Goal: Use online tool/utility: Use online tool/utility

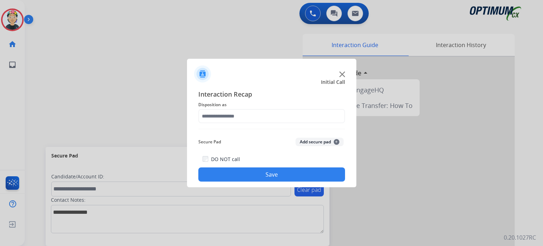
click at [344, 73] on img at bounding box center [342, 74] width 6 height 6
click at [342, 74] on img at bounding box center [342, 74] width 6 height 6
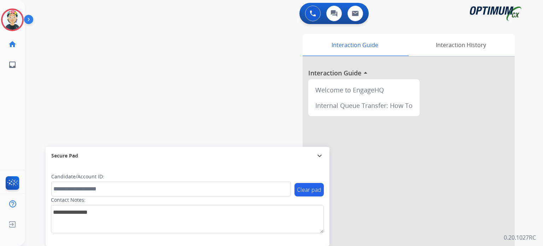
click at [342, 74] on div at bounding box center [409, 189] width 212 height 264
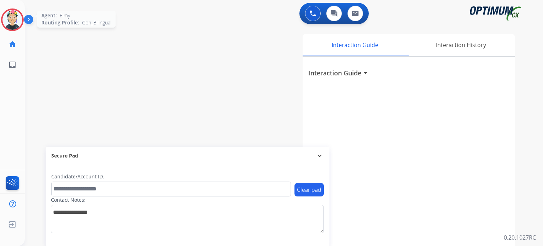
drag, startPoint x: 6, startPoint y: 29, endPoint x: 28, endPoint y: 27, distance: 22.8
click at [7, 29] on div at bounding box center [12, 19] width 23 height 23
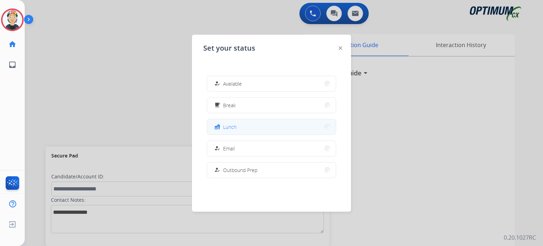
click at [229, 128] on span "Lunch" at bounding box center [229, 126] width 13 height 7
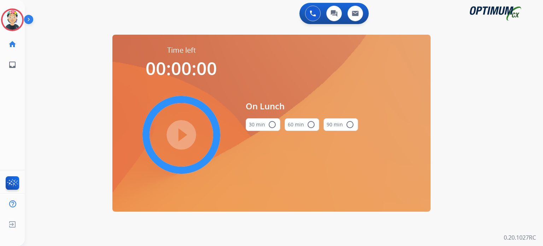
drag, startPoint x: 263, startPoint y: 129, endPoint x: 236, endPoint y: 127, distance: 27.3
click at [263, 129] on button "30 min radio_button_unchecked" at bounding box center [263, 124] width 35 height 13
click at [177, 139] on mat-icon "play_circle_filled" at bounding box center [181, 134] width 8 height 8
